Goal: Task Accomplishment & Management: Manage account settings

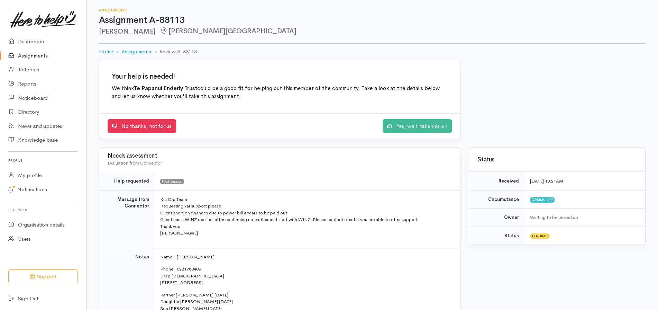
scroll to position [217, 0]
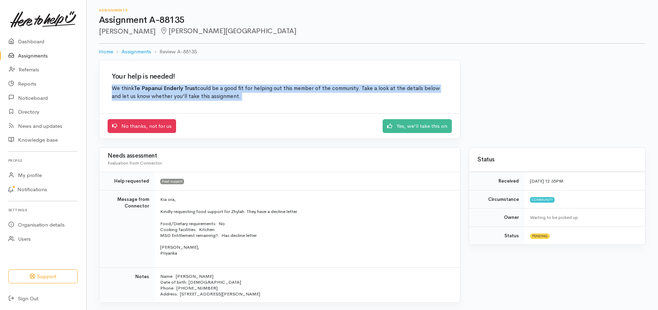
drag, startPoint x: 657, startPoint y: 67, endPoint x: 657, endPoint y: 113, distance: 46.4
drag, startPoint x: 657, startPoint y: 113, endPoint x: 594, endPoint y: 89, distance: 68.1
click at [594, 89] on div "Your help is needed! We think Te Papanui Enderly Trust could be a good fit for …" at bounding box center [372, 104] width 555 height 88
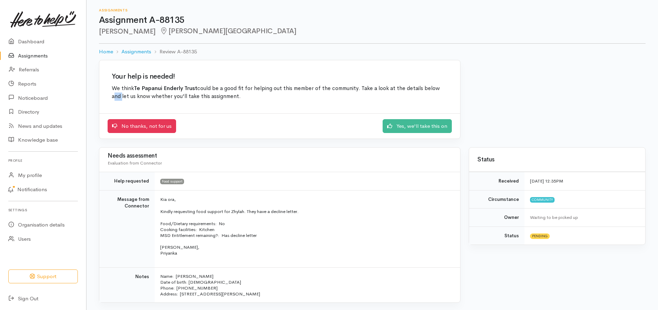
click at [594, 89] on div "Your help is needed! We think Te Papanui Enderly Trust could be a good fit for …" at bounding box center [372, 104] width 555 height 88
drag, startPoint x: 594, startPoint y: 89, endPoint x: 624, endPoint y: 119, distance: 42.3
click at [624, 119] on div "Your help is needed! We think Te Papanui Enderly Trust could be a good fit for …" at bounding box center [372, 104] width 555 height 88
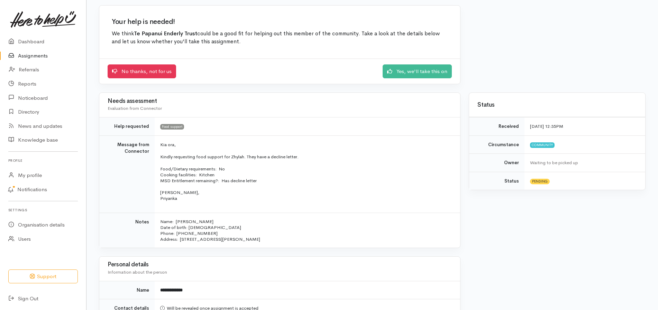
scroll to position [39, 0]
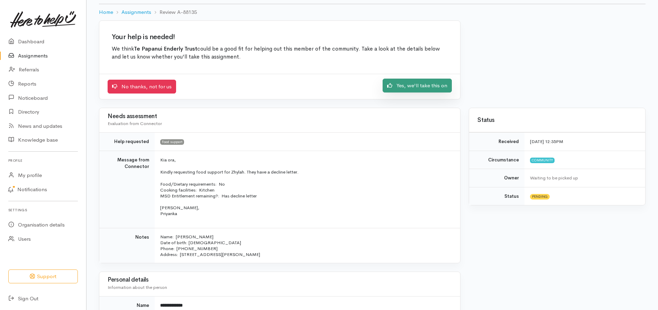
click at [417, 88] on link "Yes, we'll take this on" at bounding box center [417, 86] width 69 height 14
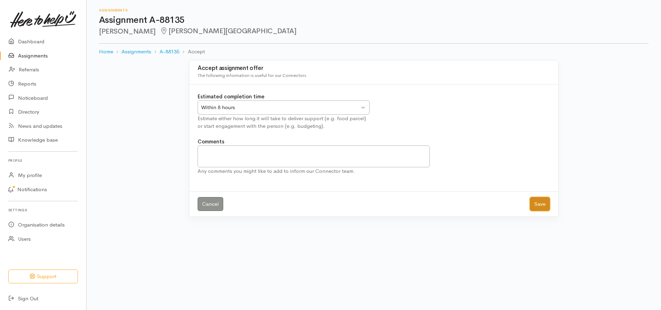
click at [539, 206] on button "Save" at bounding box center [540, 204] width 20 height 14
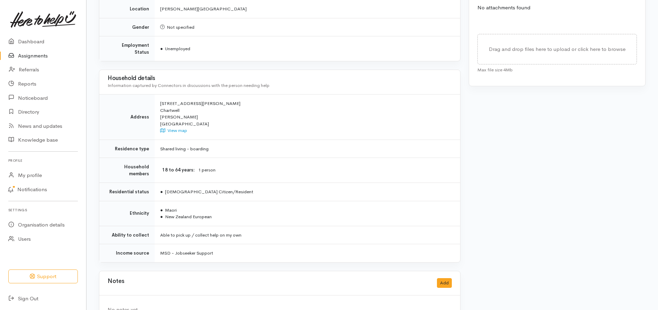
scroll to position [330, 0]
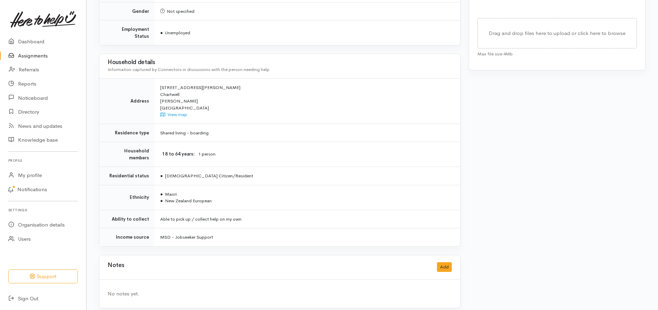
drag, startPoint x: 657, startPoint y: 274, endPoint x: 654, endPoint y: 254, distance: 20.4
click at [654, 254] on div "Needs assessment Evaluation from Connector Help requested Food support Message …" at bounding box center [372, 28] width 572 height 575
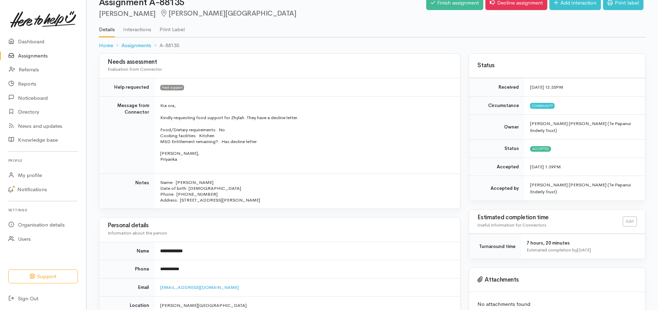
scroll to position [0, 0]
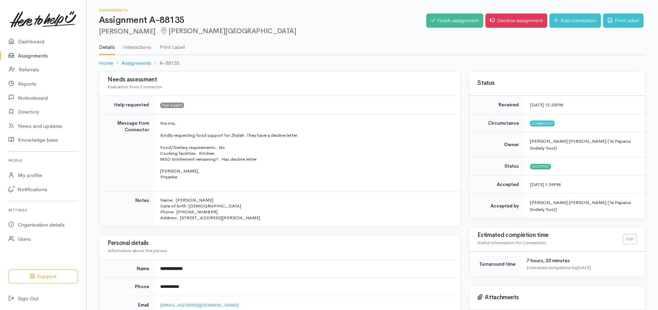
click at [40, 56] on link "Assignments" at bounding box center [43, 56] width 86 height 14
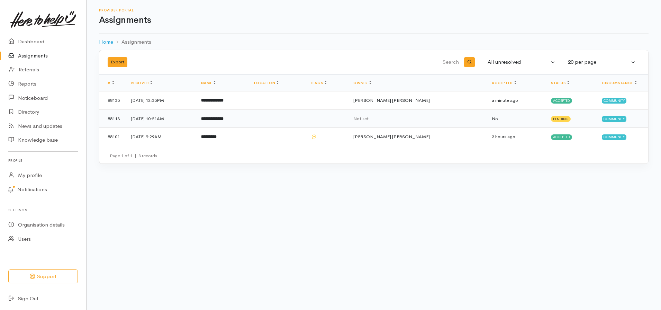
click at [248, 126] on td "**********" at bounding box center [221, 118] width 53 height 18
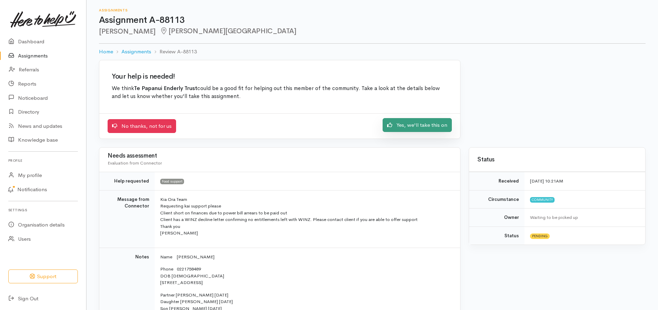
click at [421, 126] on link "Yes, we'll take this on" at bounding box center [417, 125] width 69 height 14
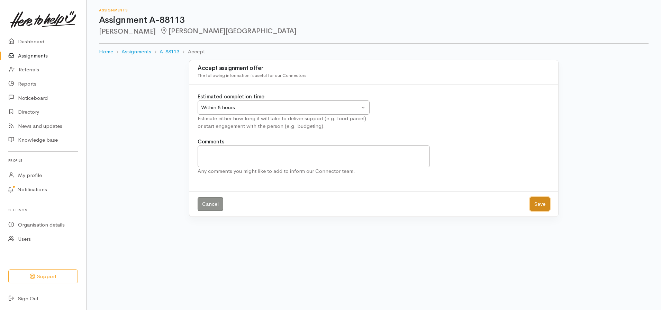
click at [541, 205] on button "Save" at bounding box center [540, 204] width 20 height 14
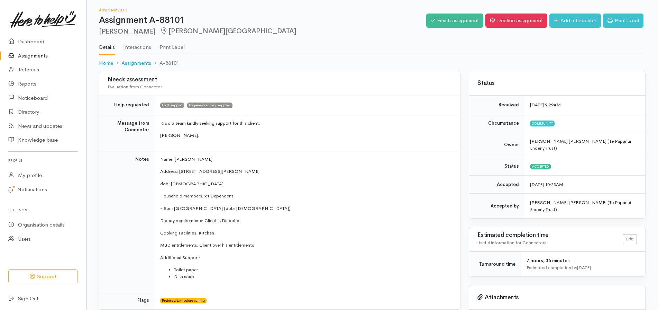
scroll to position [311, 0]
